Goal: Task Accomplishment & Management: Manage account settings

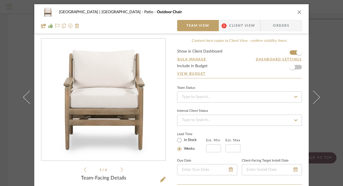
scroll to position [175, 0]
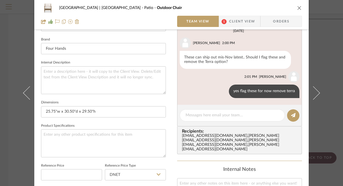
click at [298, 7] on icon "close" at bounding box center [299, 8] width 5 height 5
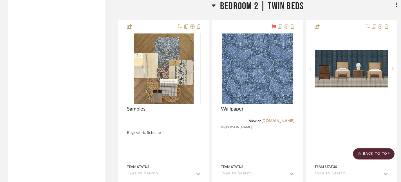
scroll to position [10066, 0]
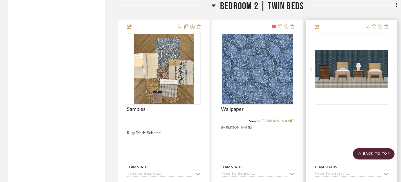
click at [343, 69] on img "0" at bounding box center [351, 69] width 73 height 38
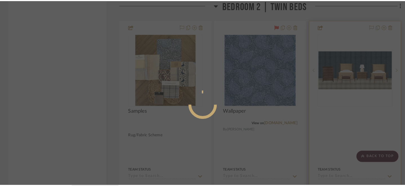
scroll to position [0, 0]
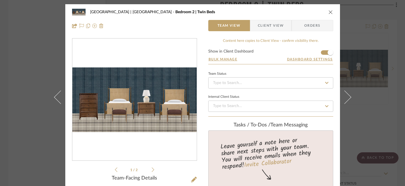
click at [328, 11] on icon "close" at bounding box center [330, 12] width 5 height 5
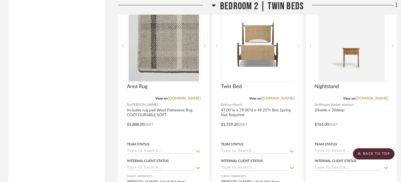
scroll to position [10338, 0]
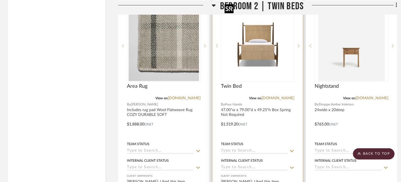
click at [252, 36] on img "0" at bounding box center [257, 46] width 70 height 70
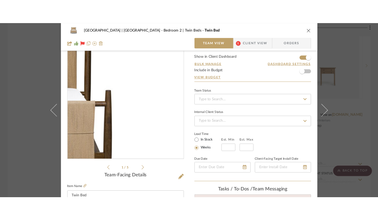
scroll to position [14, 0]
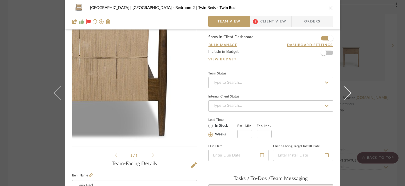
click at [157, 104] on img "0" at bounding box center [134, 85] width 122 height 122
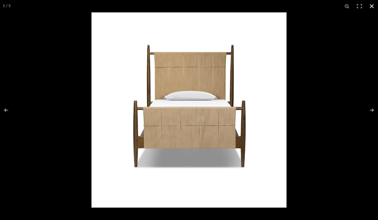
click at [343, 6] on button at bounding box center [372, 6] width 12 height 12
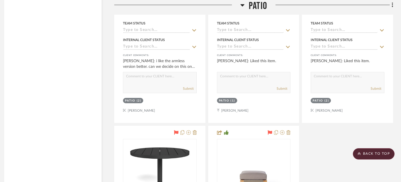
scroll to position [9050, 4]
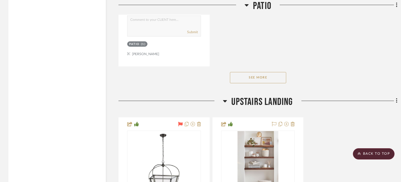
scroll to position [7326, 0]
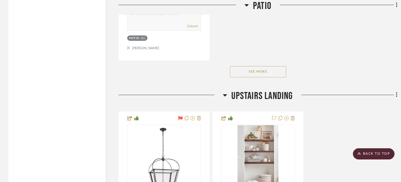
click at [248, 66] on button "See More" at bounding box center [258, 71] width 56 height 11
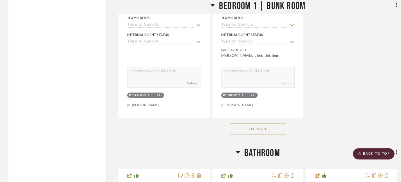
scroll to position [9420, 0]
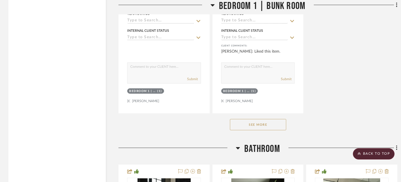
click at [260, 119] on button "See More" at bounding box center [258, 124] width 56 height 11
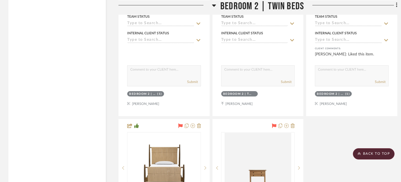
scroll to position [10771, 0]
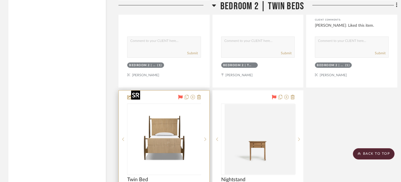
click at [181, 130] on div at bounding box center [164, 139] width 74 height 71
click at [169, 131] on img "0" at bounding box center [164, 139] width 70 height 70
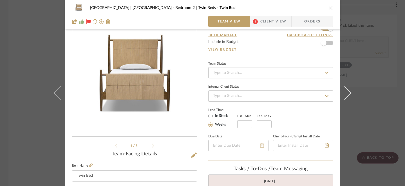
scroll to position [26, 0]
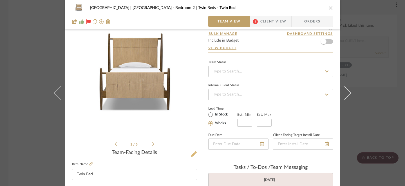
click at [192, 155] on icon at bounding box center [194, 154] width 6 height 6
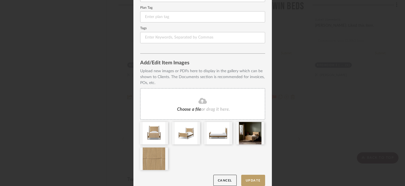
scroll to position [107, 0]
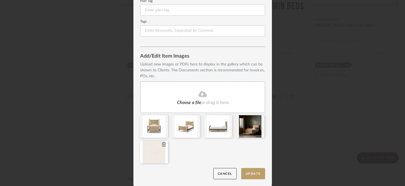
click at [162, 145] on icon at bounding box center [164, 144] width 4 height 5
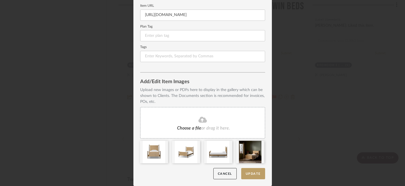
scroll to position [82, 0]
click at [258, 145] on icon at bounding box center [260, 144] width 4 height 5
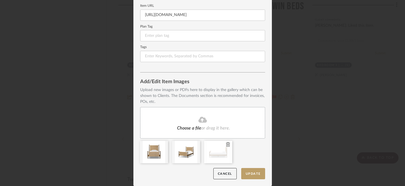
click at [226, 144] on icon at bounding box center [228, 144] width 4 height 5
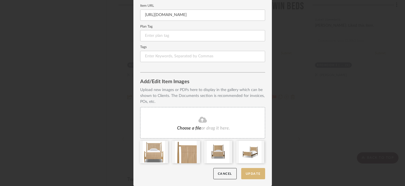
click at [256, 172] on button "Update" at bounding box center [253, 174] width 24 height 12
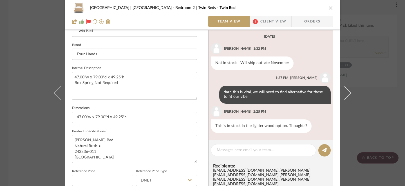
scroll to position [173, 0]
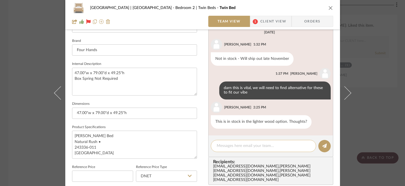
click at [239, 147] on textarea at bounding box center [263, 146] width 93 height 6
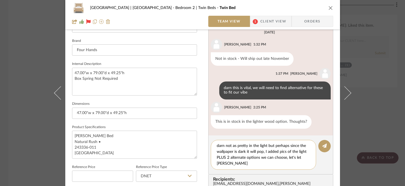
scroll to position [0, 0]
type textarea "darn not as pretty in the light but perhaps since the wallpaper is dark it will…"
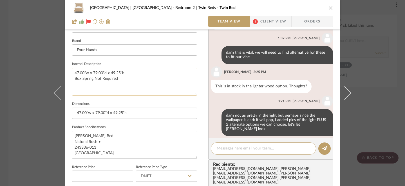
scroll to position [36, 0]
